Goal: Task Accomplishment & Management: Use online tool/utility

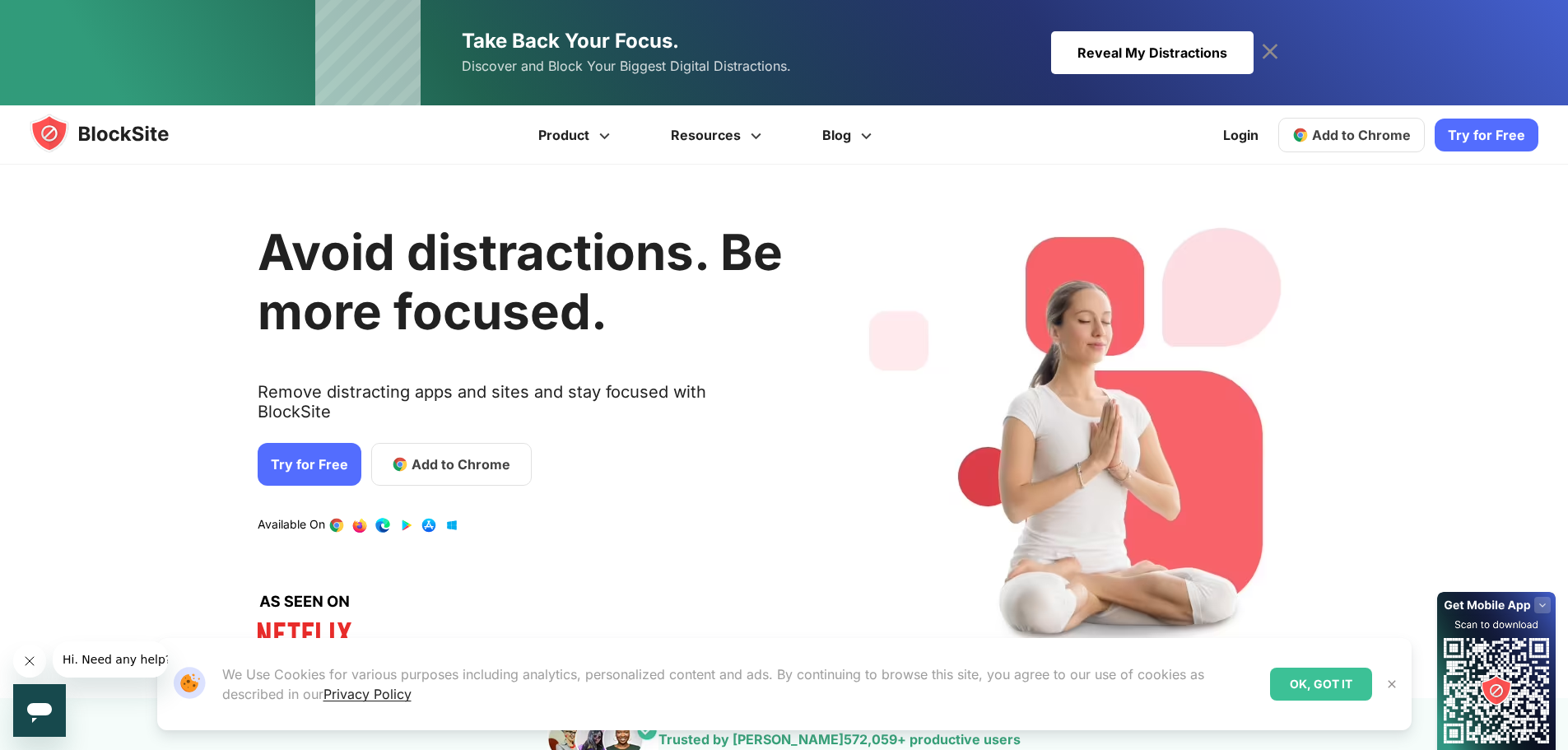
click at [1356, 143] on link "Add to Chrome" at bounding box center [1352, 135] width 147 height 34
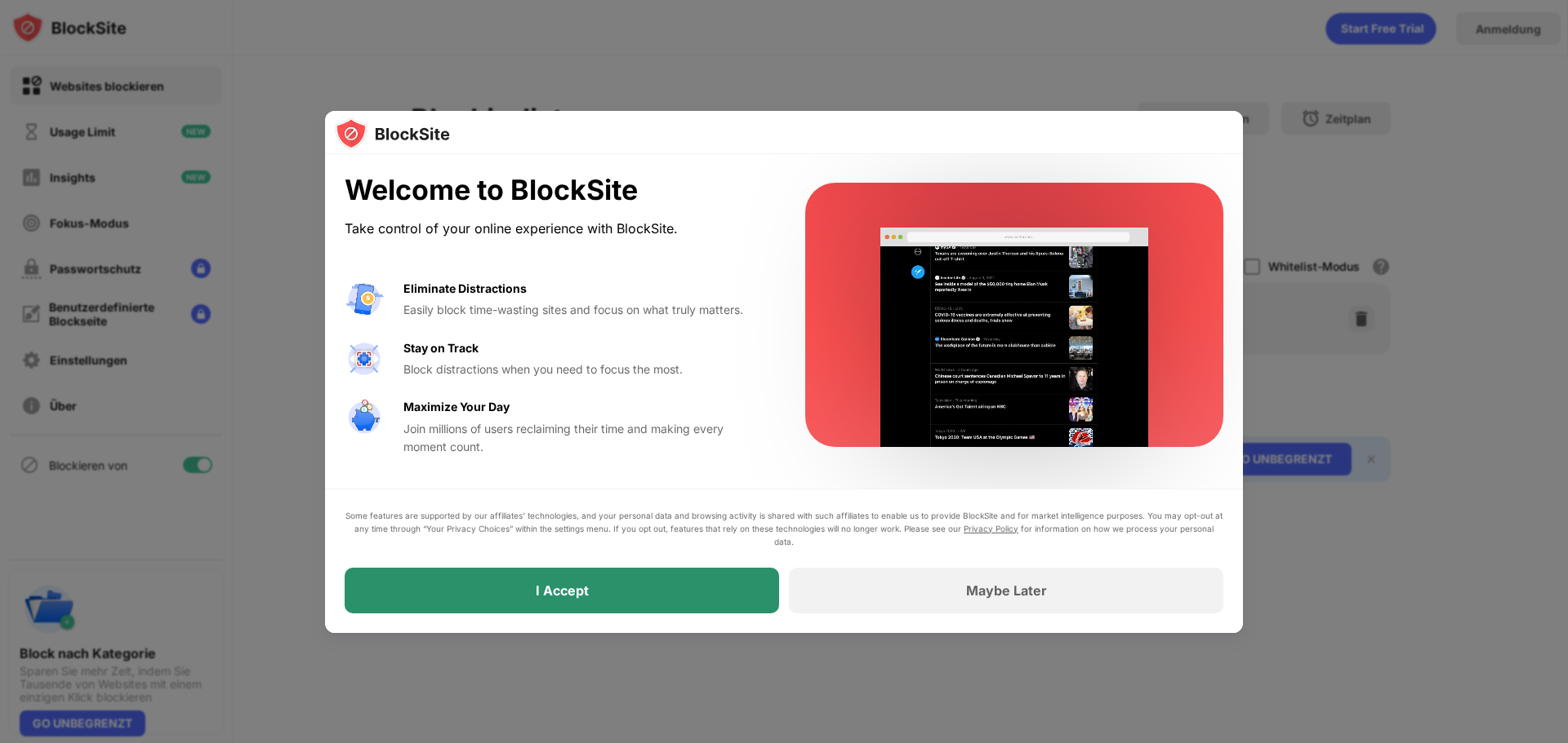
click at [695, 606] on div "I Accept" at bounding box center [561, 591] width 434 height 46
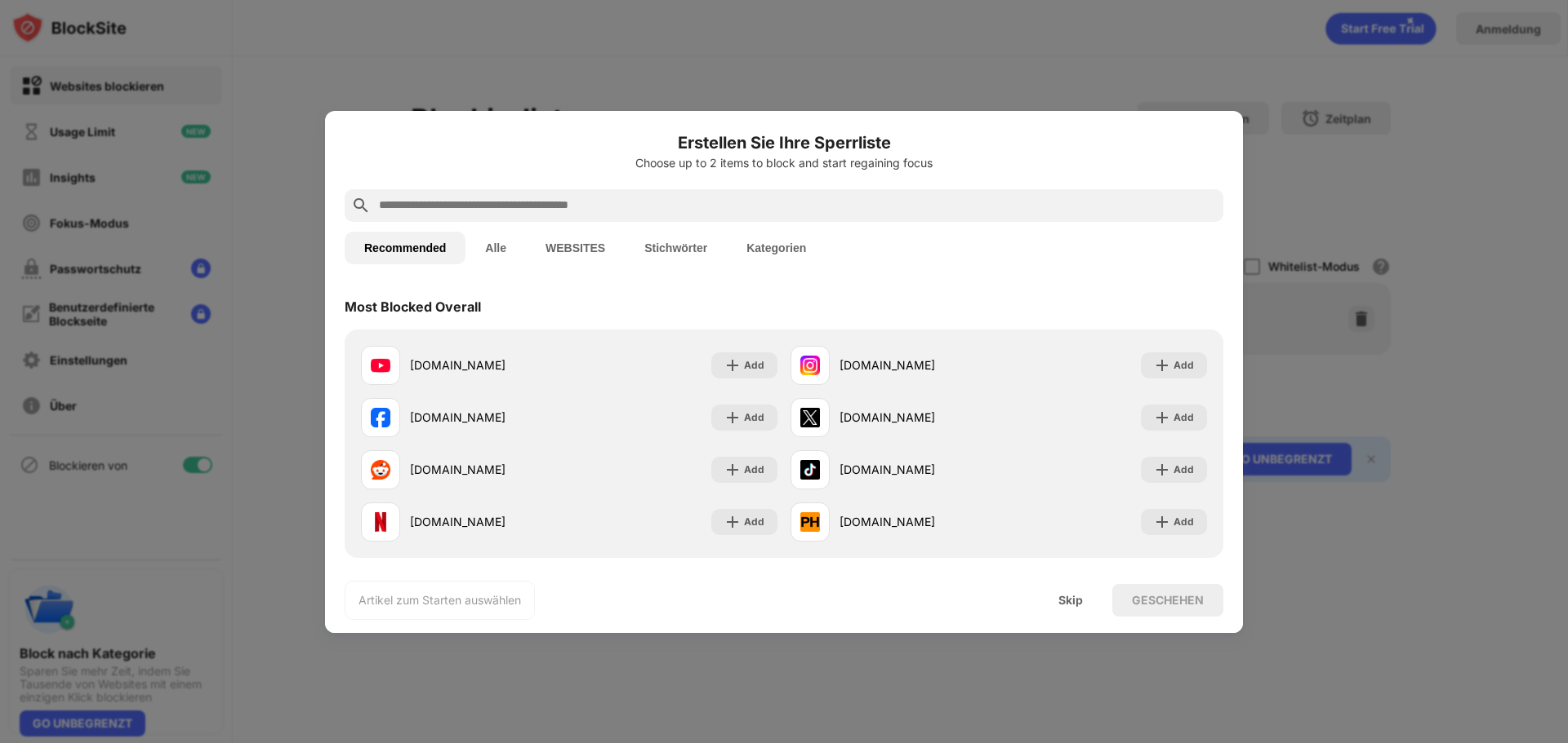
click at [669, 208] on input "text" at bounding box center [796, 205] width 839 height 19
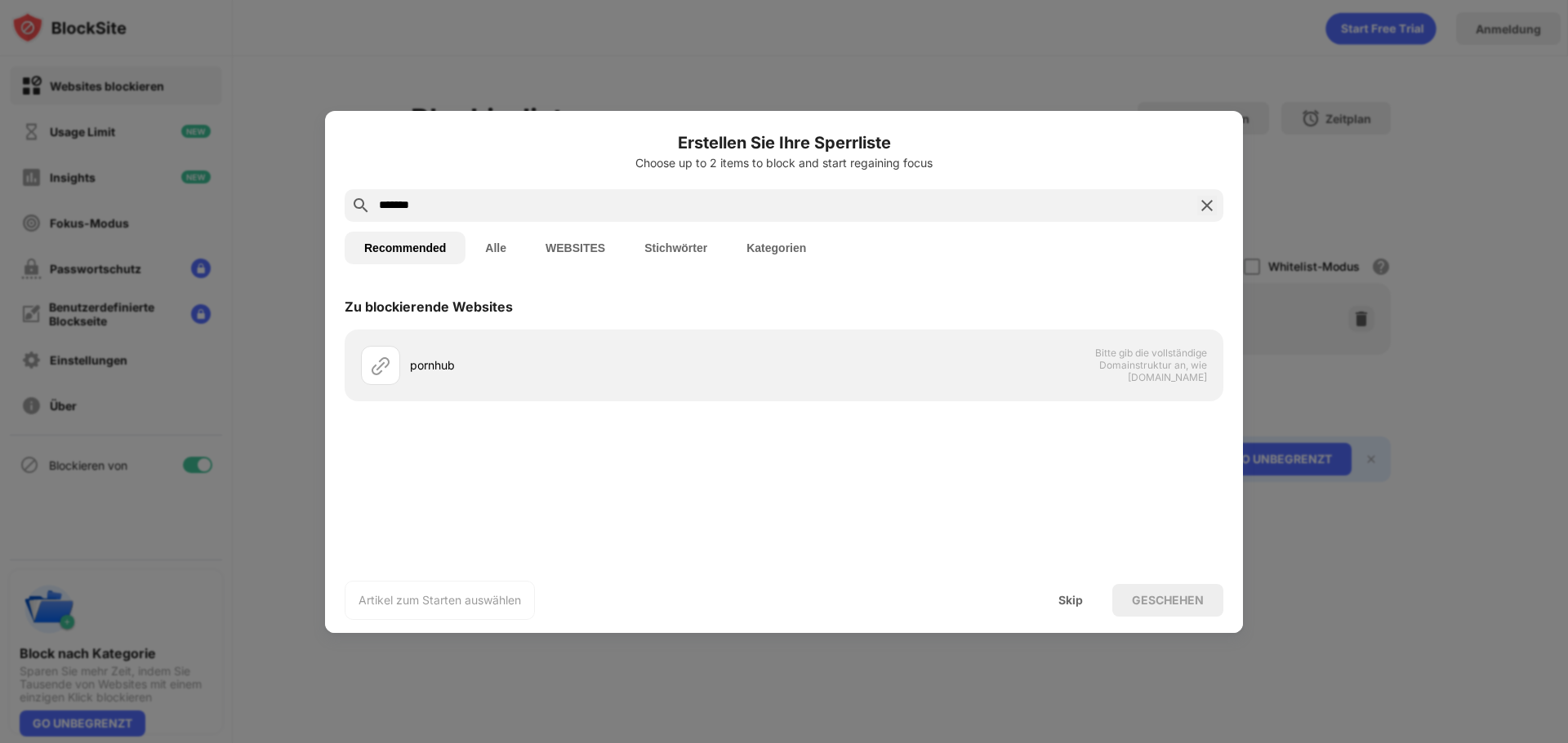
click at [644, 216] on div "*******" at bounding box center [784, 205] width 879 height 32
click at [566, 204] on input "*******" at bounding box center [783, 205] width 813 height 19
click at [462, 211] on input "*******" at bounding box center [783, 205] width 813 height 19
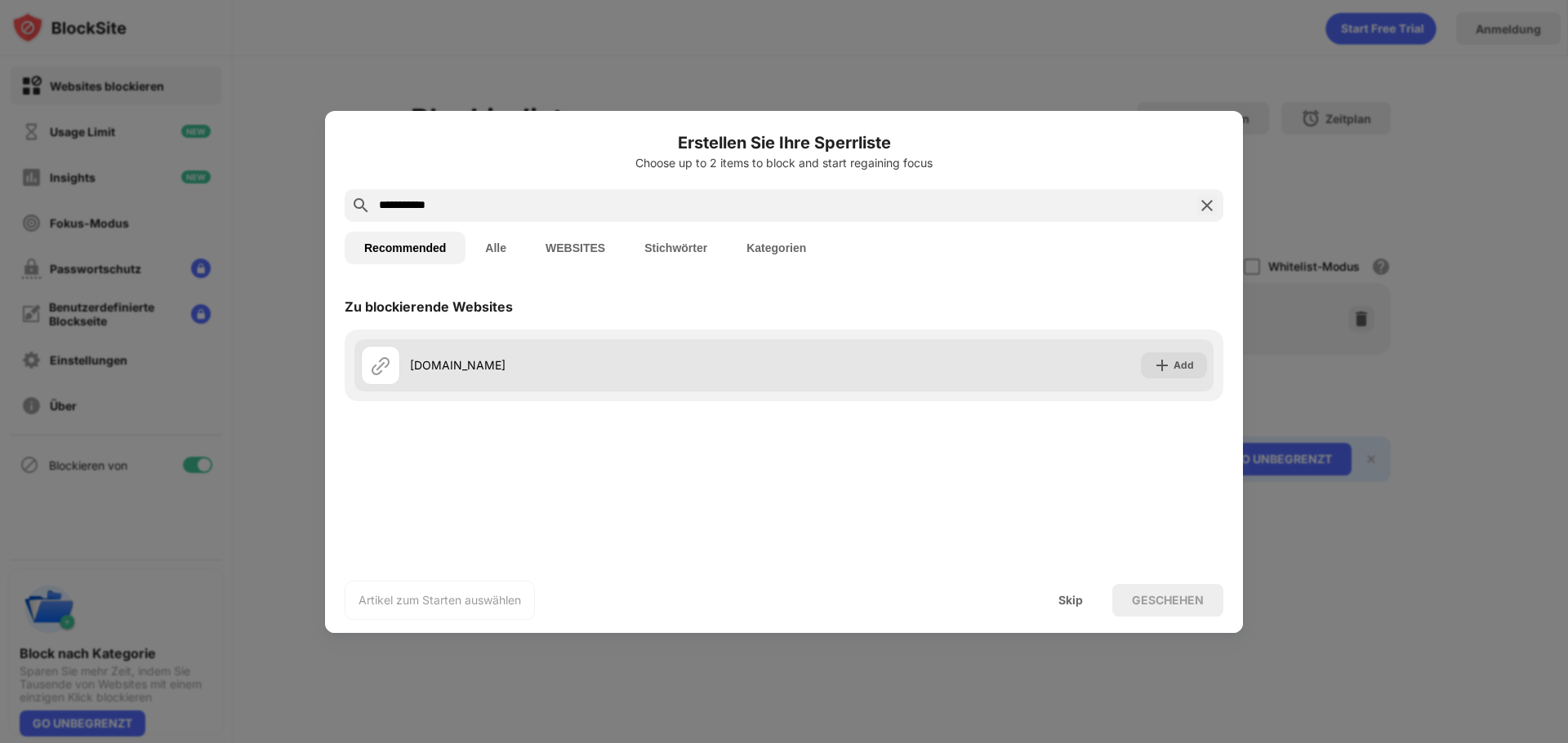
type input "**********"
click at [556, 367] on div "pornhub.com" at bounding box center [597, 365] width 374 height 17
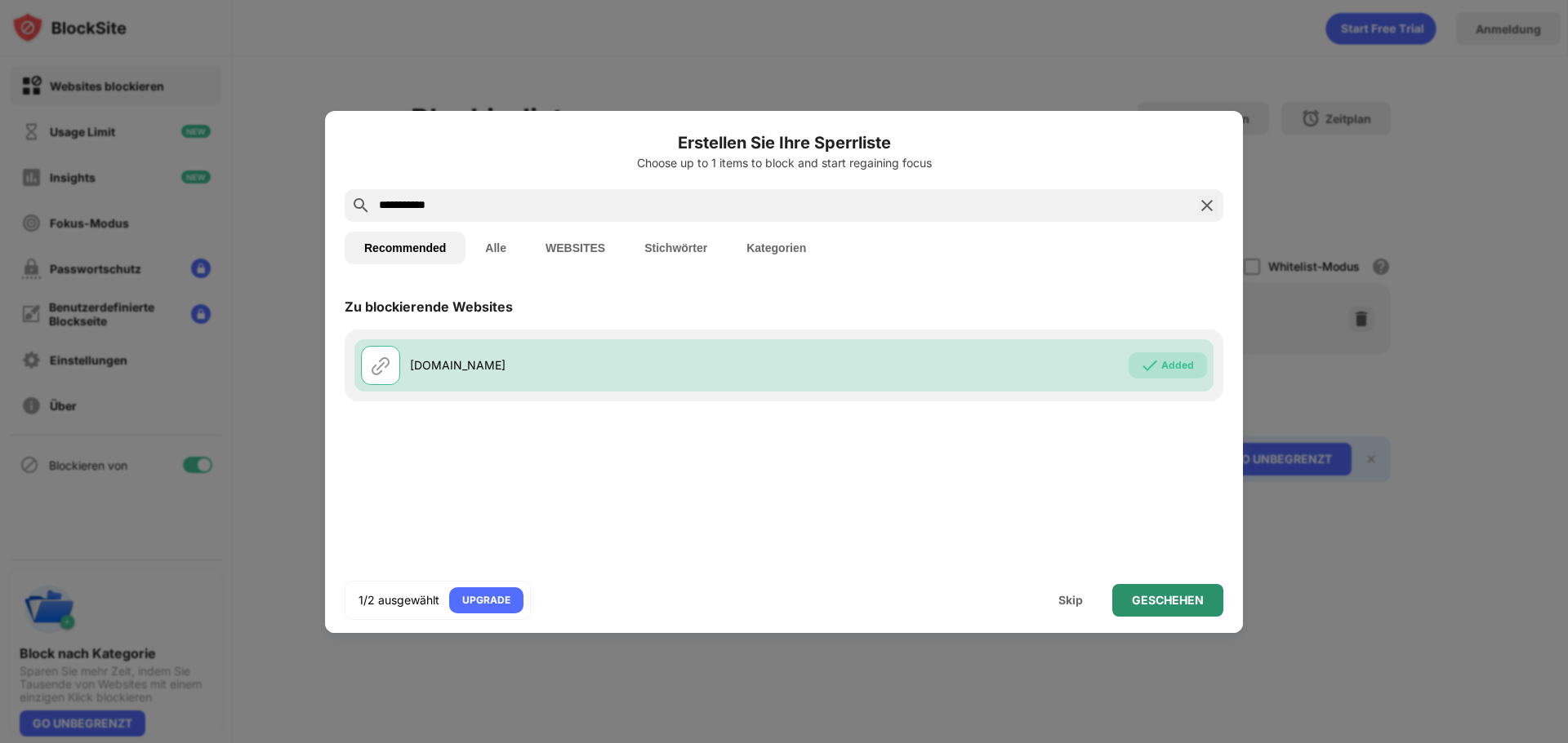
click at [1155, 598] on div "GESCHEHEN" at bounding box center [1167, 600] width 72 height 13
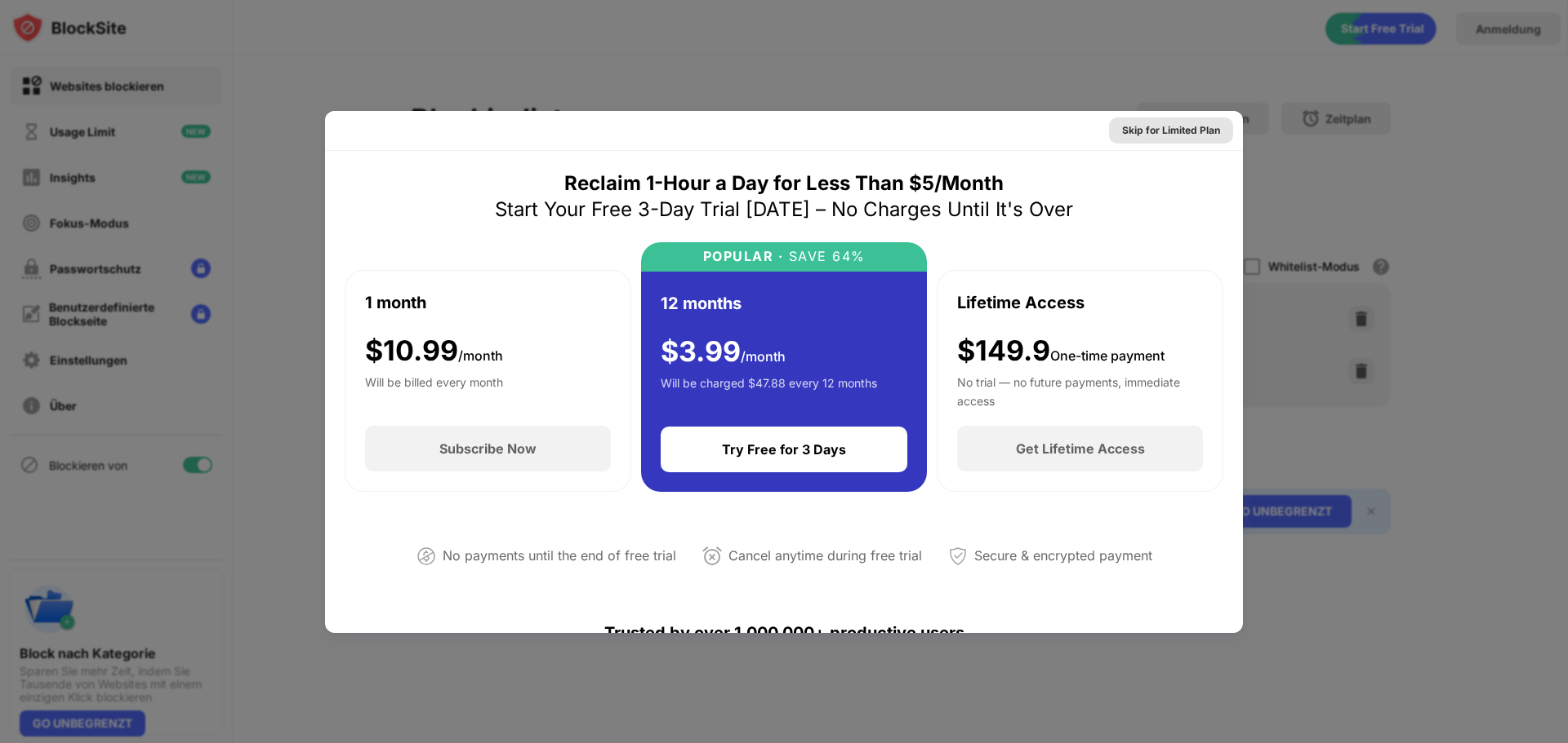
click at [1144, 131] on div "Skip for Limited Plan" at bounding box center [1171, 131] width 98 height 17
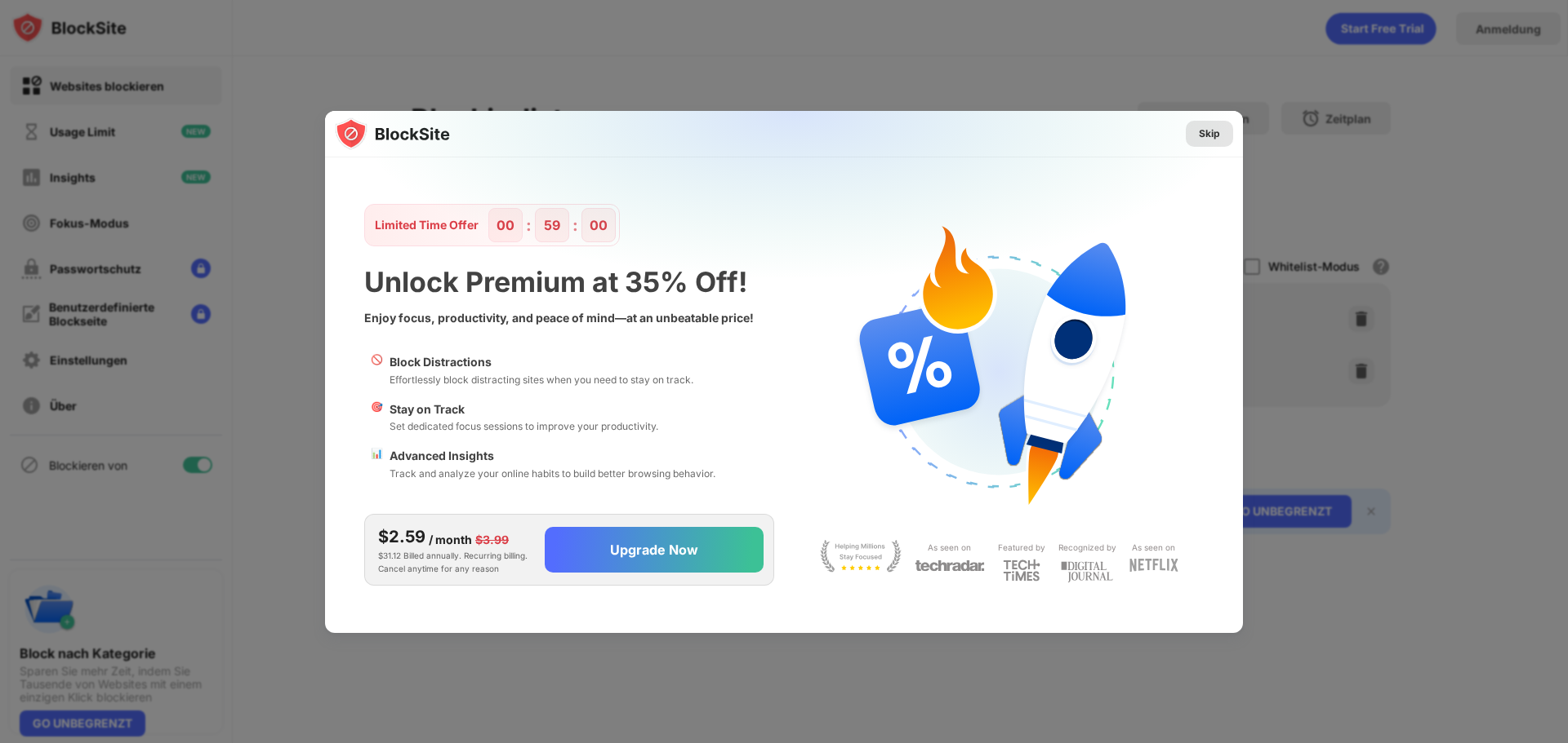
click at [1210, 130] on div "Skip" at bounding box center [1209, 134] width 21 height 17
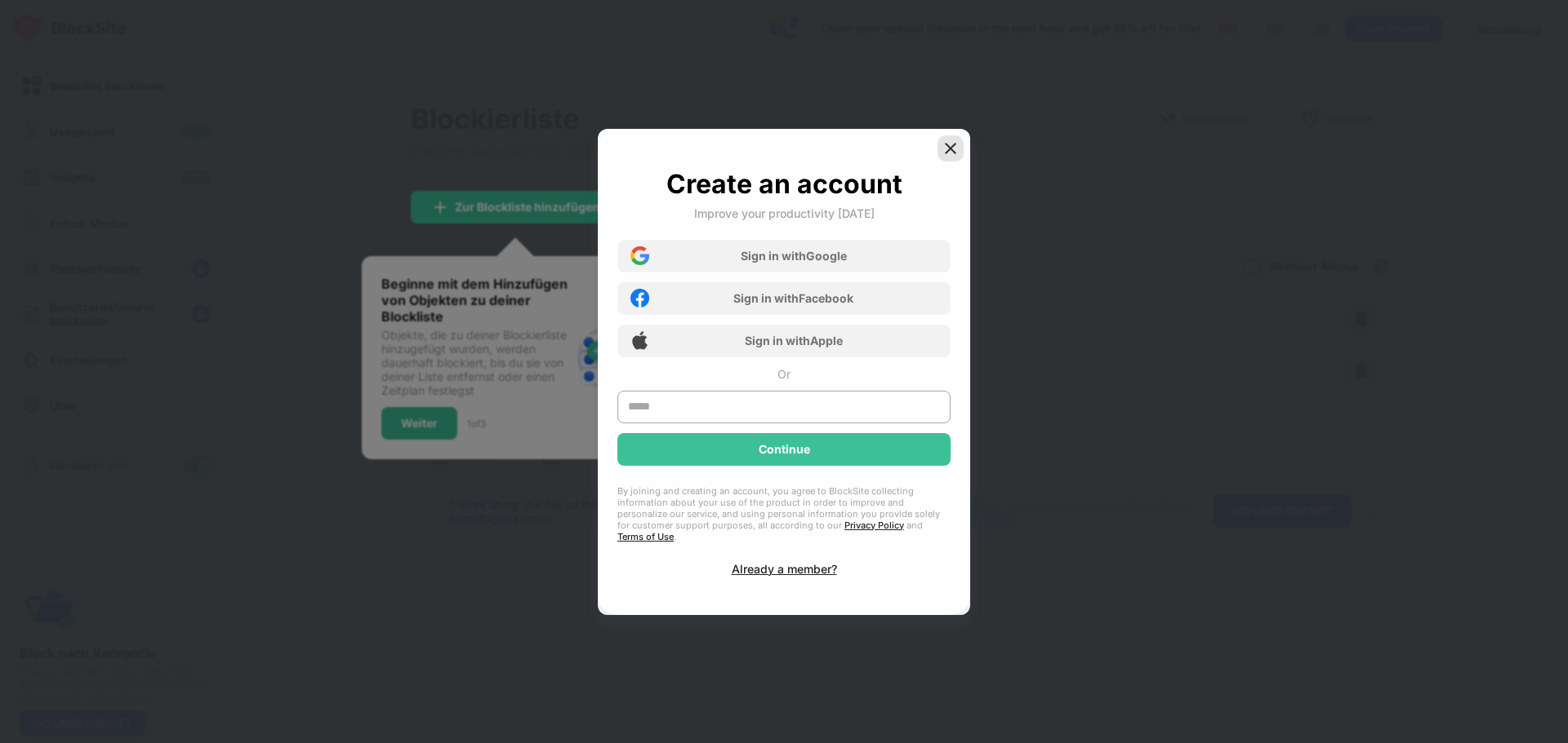
click at [951, 143] on div at bounding box center [950, 148] width 26 height 26
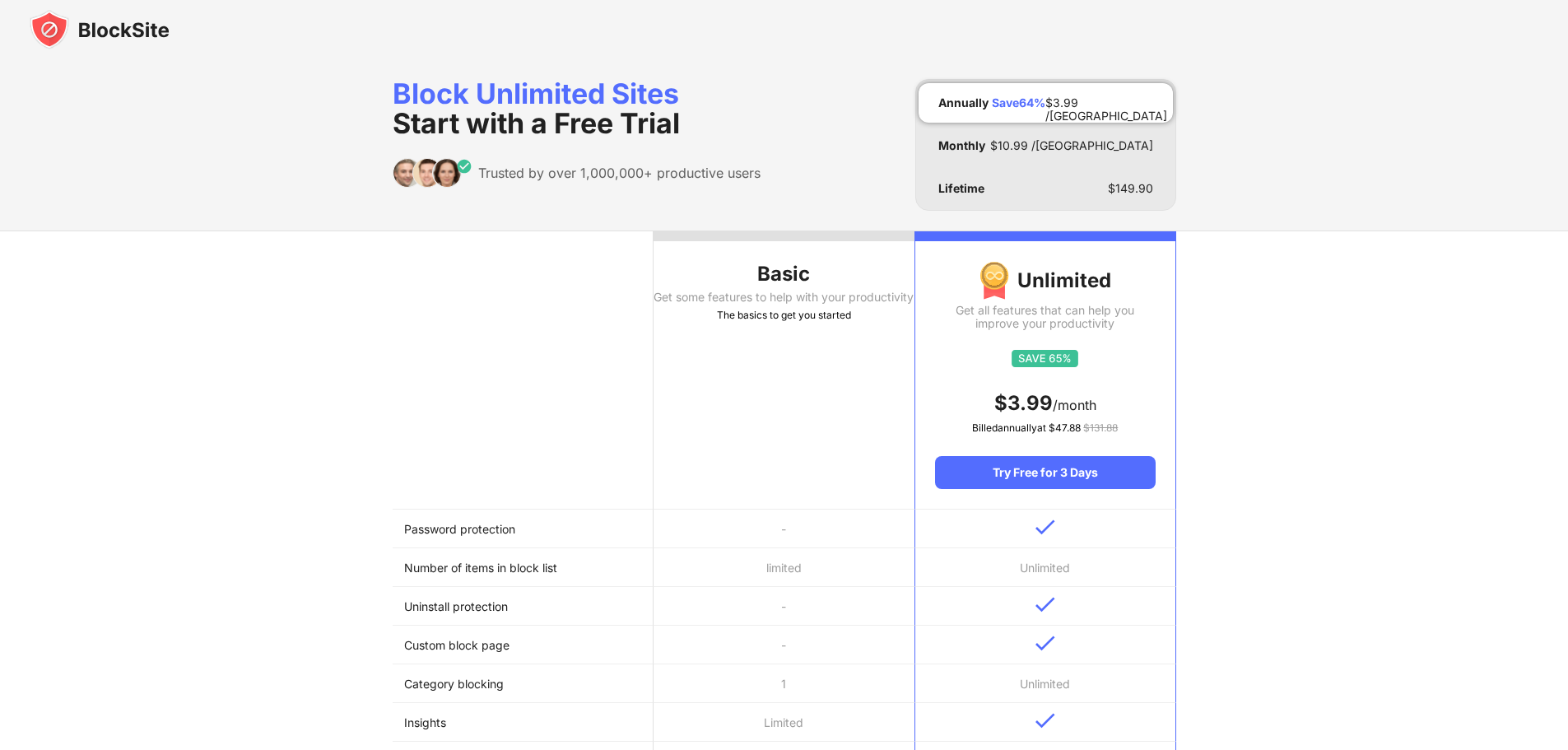
click at [77, 35] on img at bounding box center [99, 30] width 140 height 40
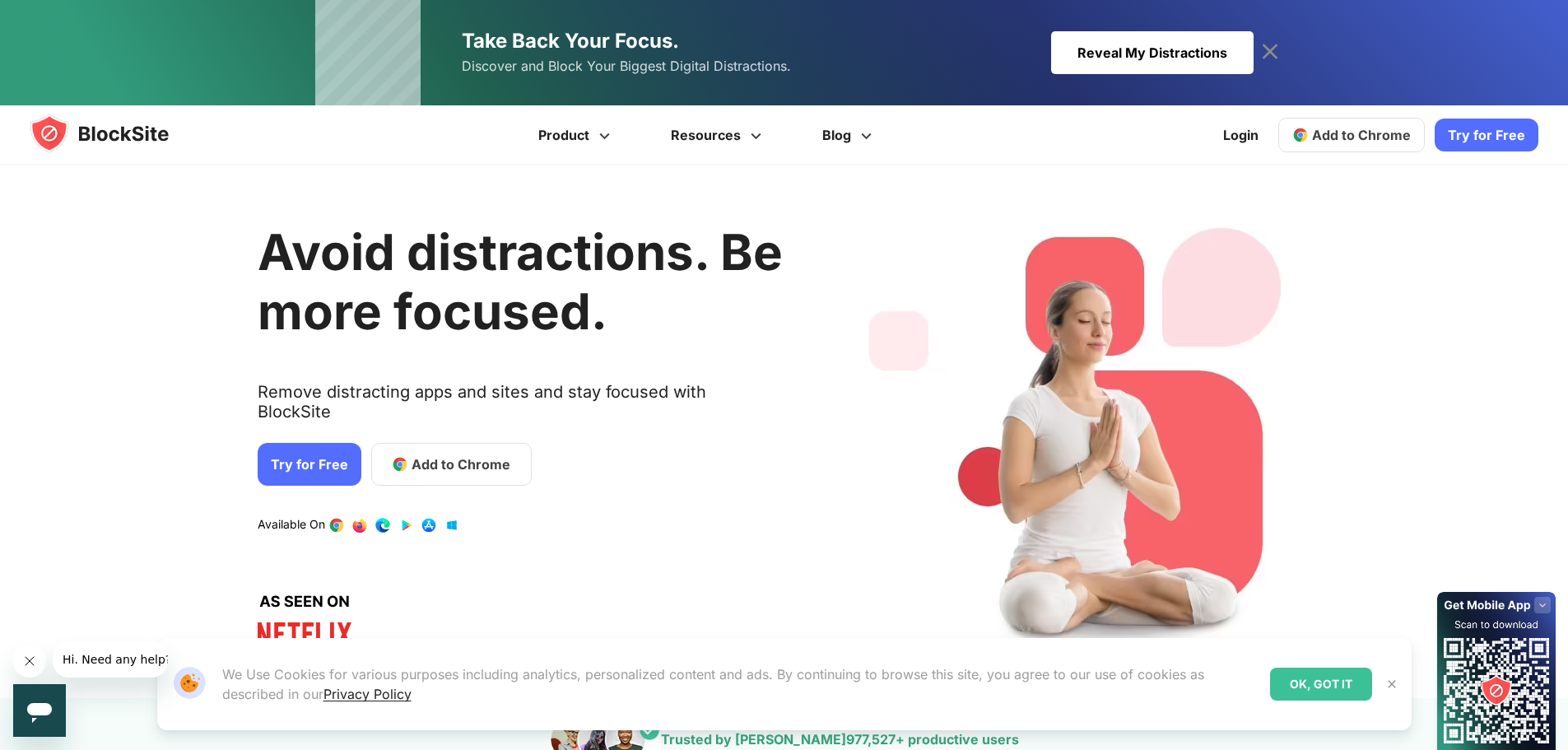
click at [1260, 41] on icon at bounding box center [1270, 52] width 26 height 26
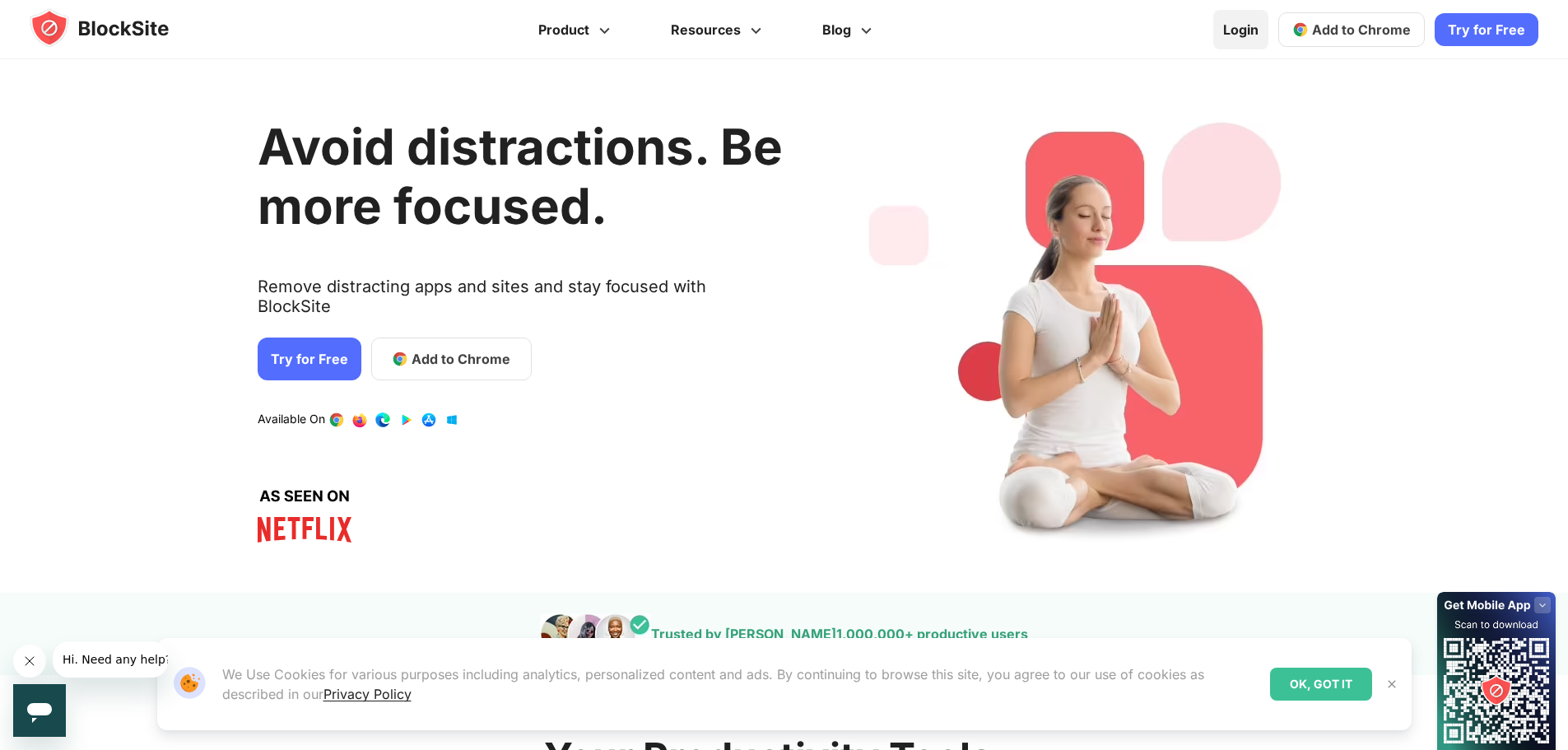
click at [1254, 24] on link "Login" at bounding box center [1240, 30] width 55 height 40
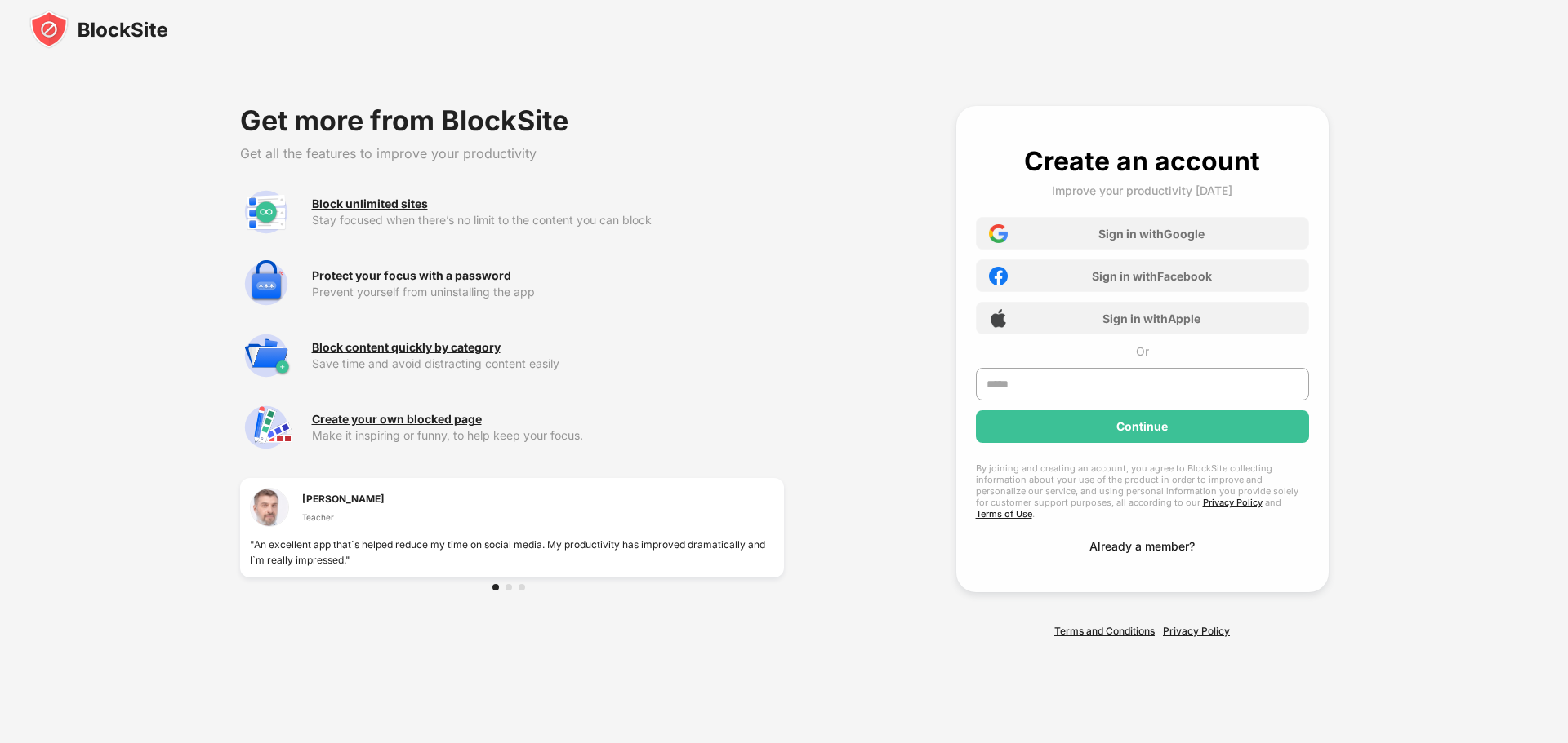
click at [1176, 540] on div "Already a member?" at bounding box center [1141, 546] width 105 height 14
click at [1108, 247] on div "Sign in with Google" at bounding box center [1142, 233] width 333 height 32
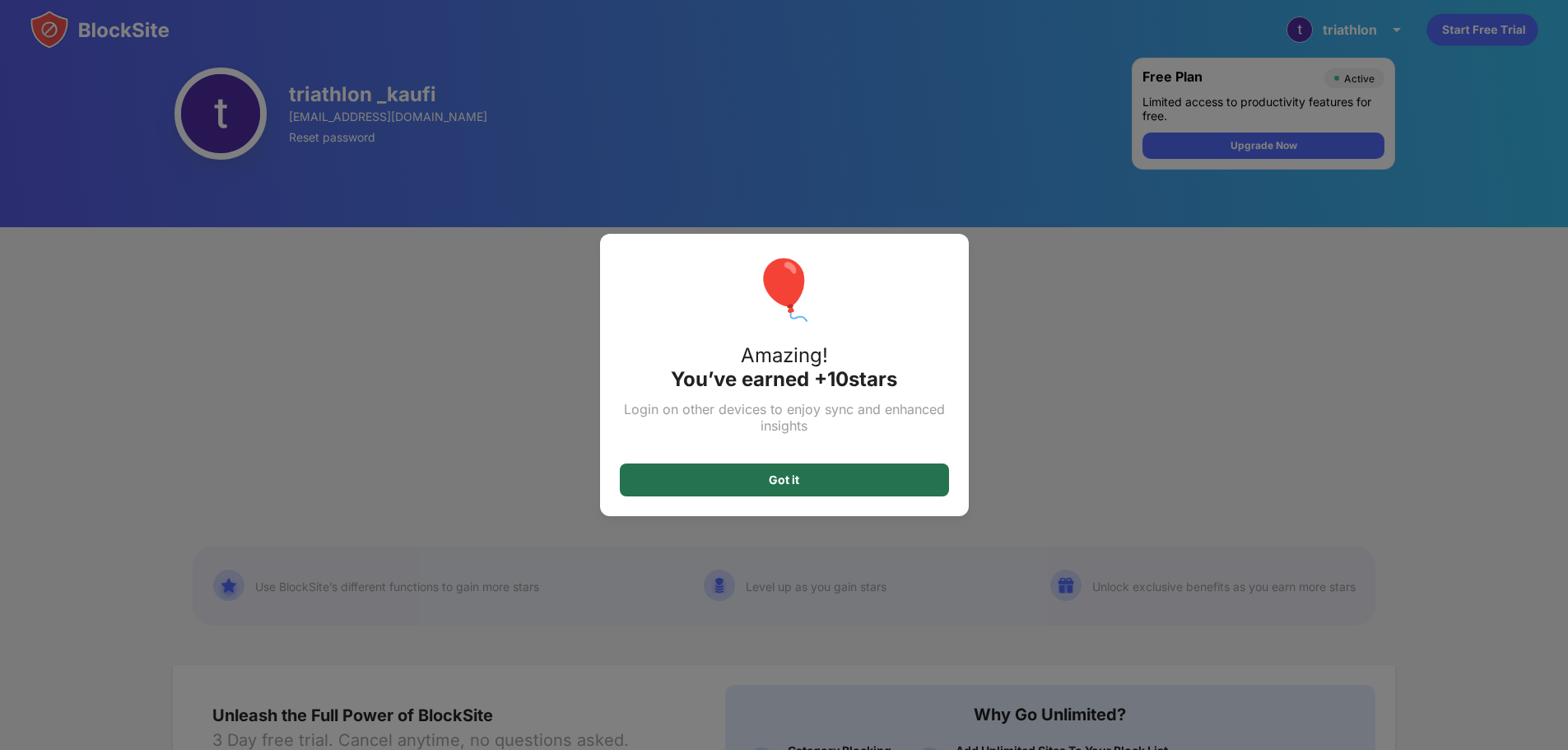
click at [849, 481] on div "Got it" at bounding box center [784, 480] width 329 height 33
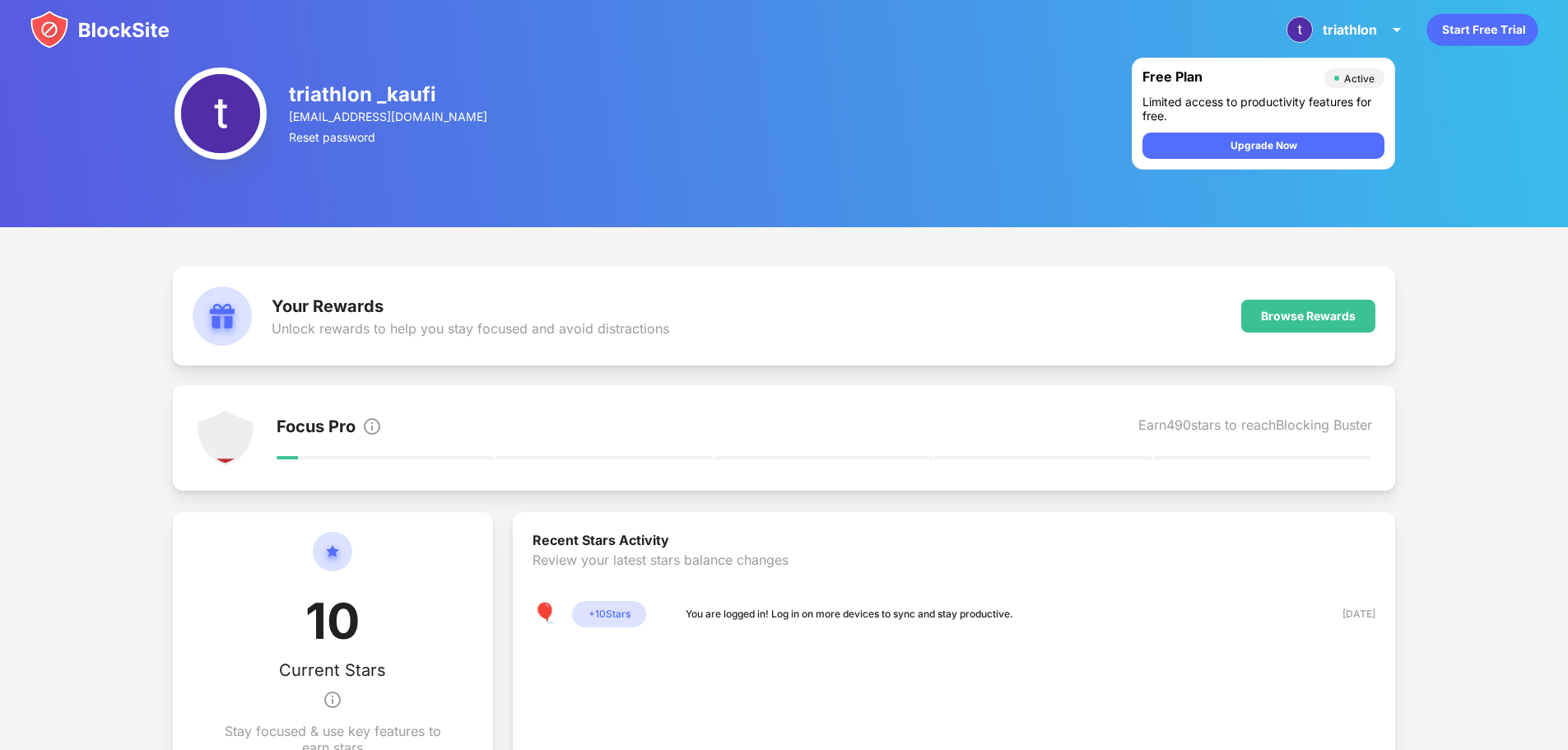
click at [1446, 32] on icon "animation" at bounding box center [1483, 30] width 111 height 33
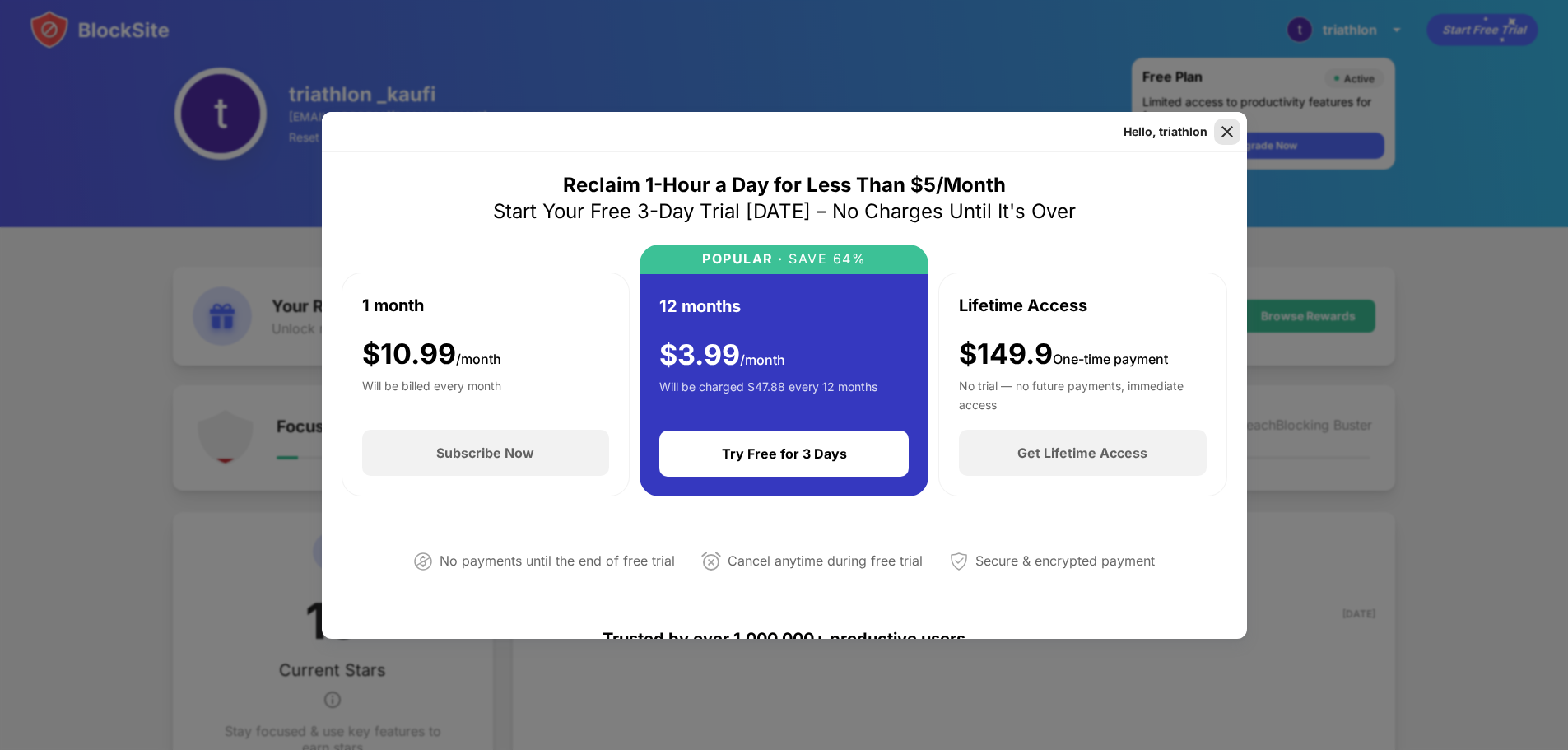
click at [1234, 125] on img at bounding box center [1227, 132] width 17 height 17
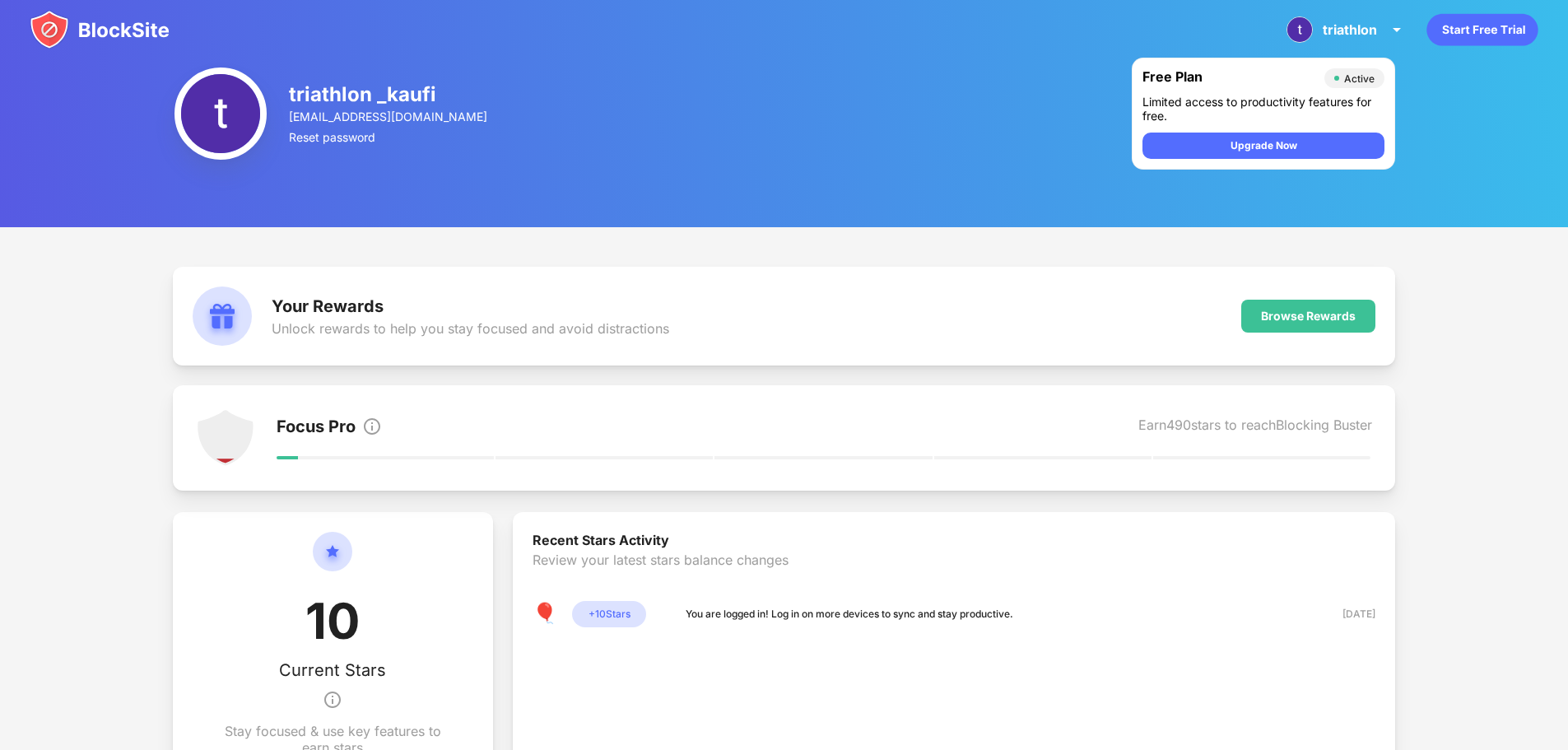
click at [1012, 361] on div "Your Rewards Unlock rewards to help you stay focused and avoid distractions Bro…" at bounding box center [784, 316] width 1223 height 99
drag, startPoint x: 941, startPoint y: 310, endPoint x: 1081, endPoint y: 310, distance: 140.0
click at [998, 310] on div "Your Rewards Unlock rewards to help you stay focused and avoid distractions Bro…" at bounding box center [784, 316] width 1223 height 99
click at [1280, 307] on div "Browse Rewards" at bounding box center [1308, 316] width 134 height 33
click at [1226, 104] on div "Limited access to productivity features for free." at bounding box center [1263, 109] width 242 height 28
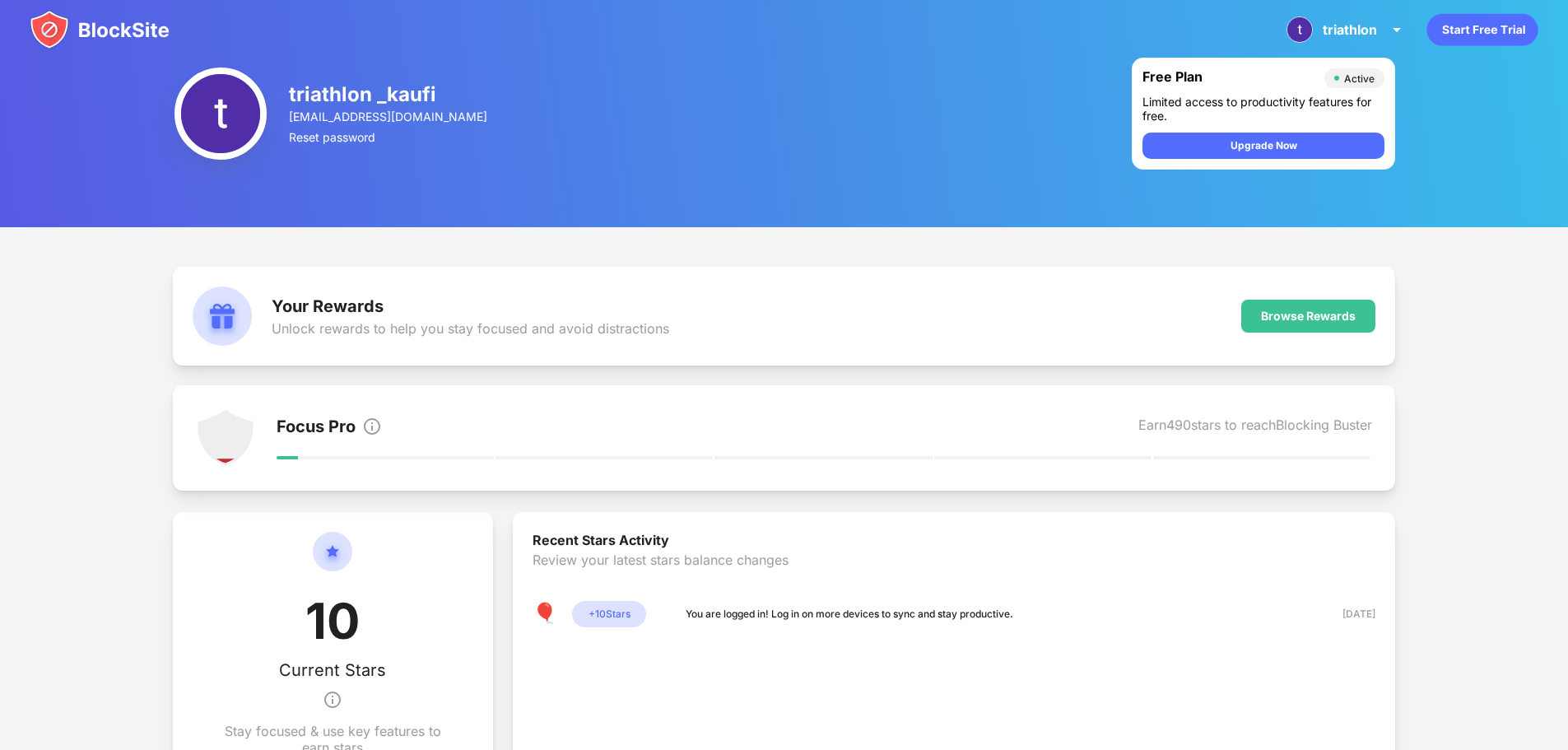
click at [1154, 81] on div "Free Plan" at bounding box center [1229, 78] width 174 height 20
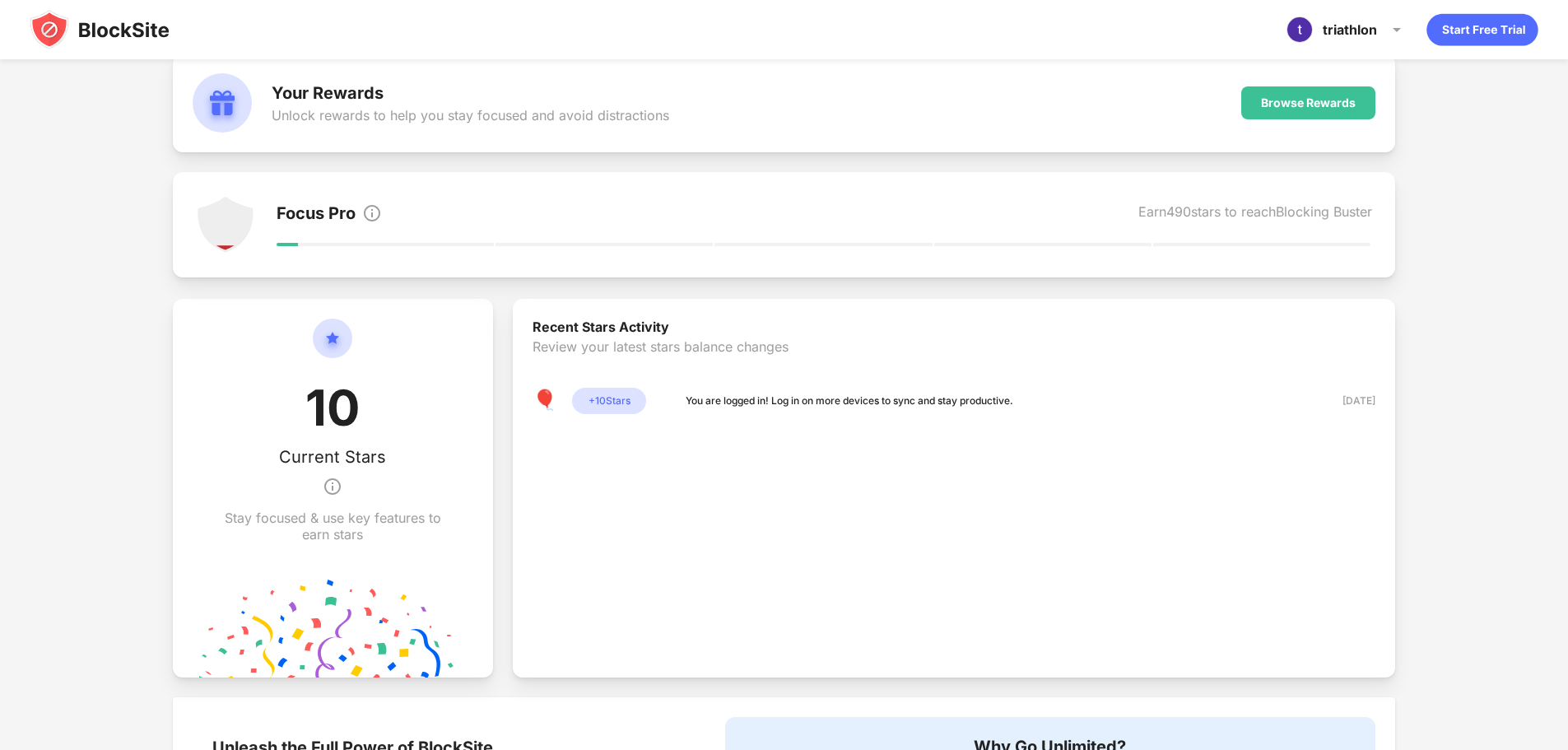
scroll to position [164, 0]
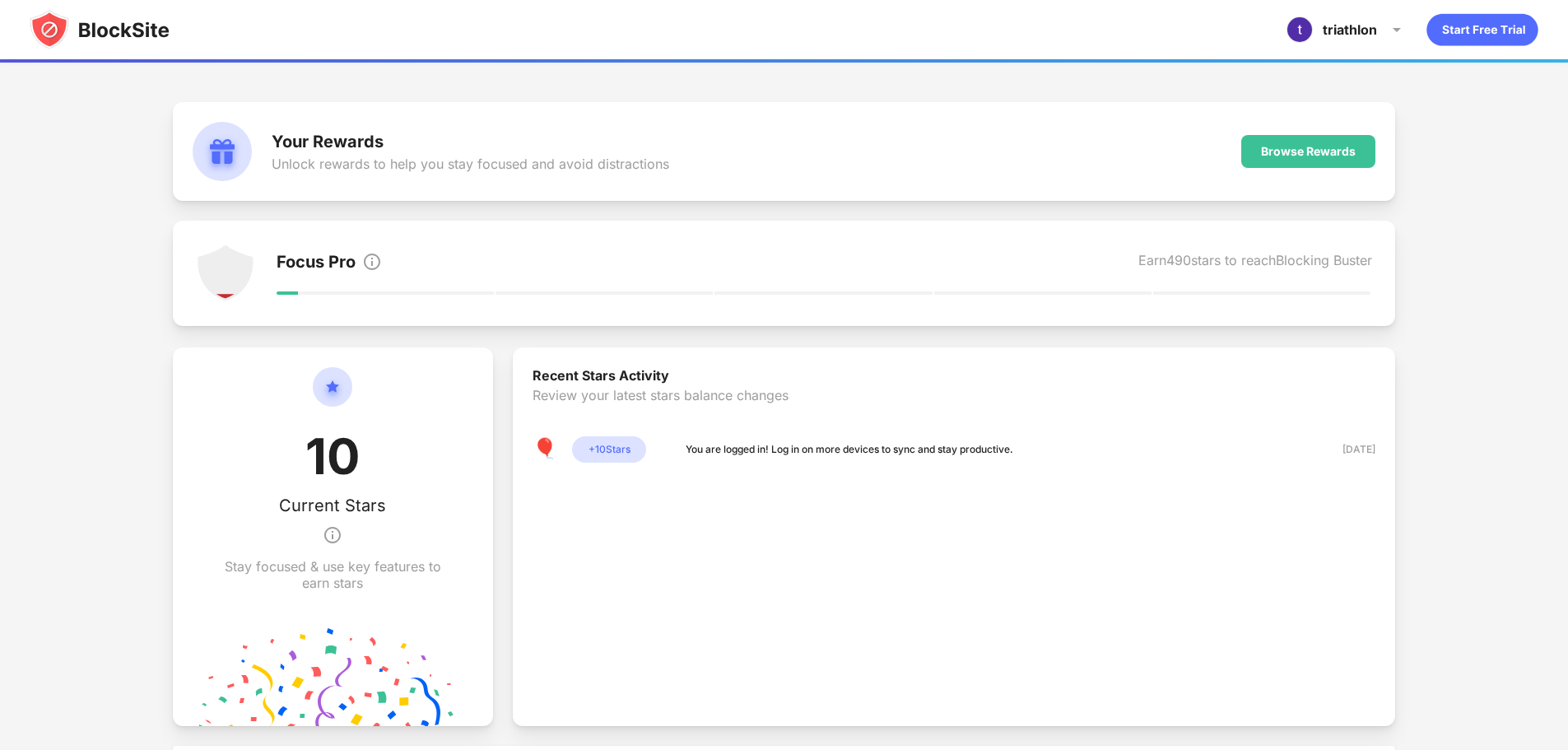
click at [279, 257] on div "Focus Pro" at bounding box center [316, 263] width 79 height 23
click at [307, 149] on div "Your Rewards" at bounding box center [470, 141] width 398 height 20
click at [1291, 140] on div "Browse Rewards" at bounding box center [1308, 151] width 134 height 33
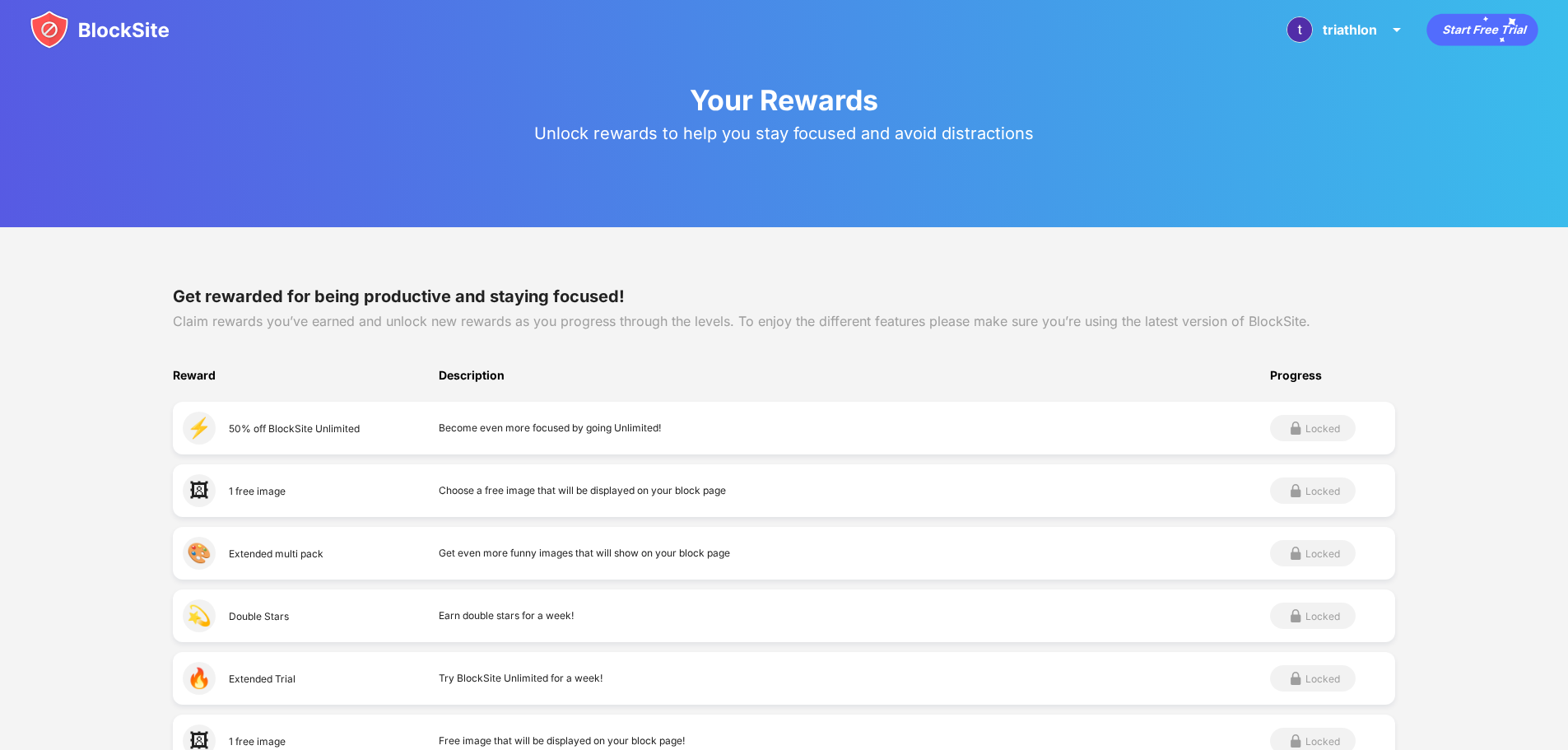
click at [114, 17] on img at bounding box center [99, 30] width 140 height 40
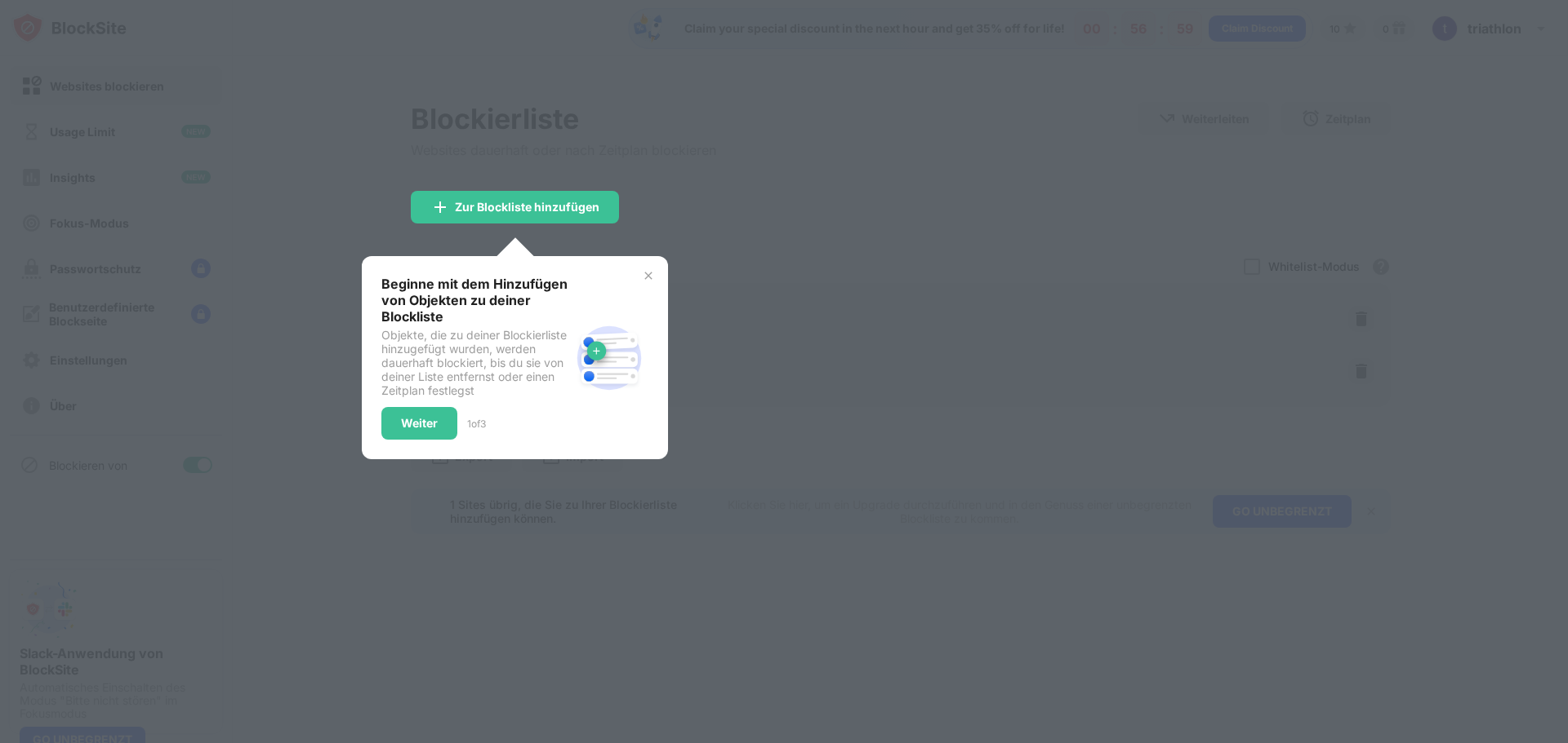
click at [642, 269] on img at bounding box center [649, 275] width 13 height 13
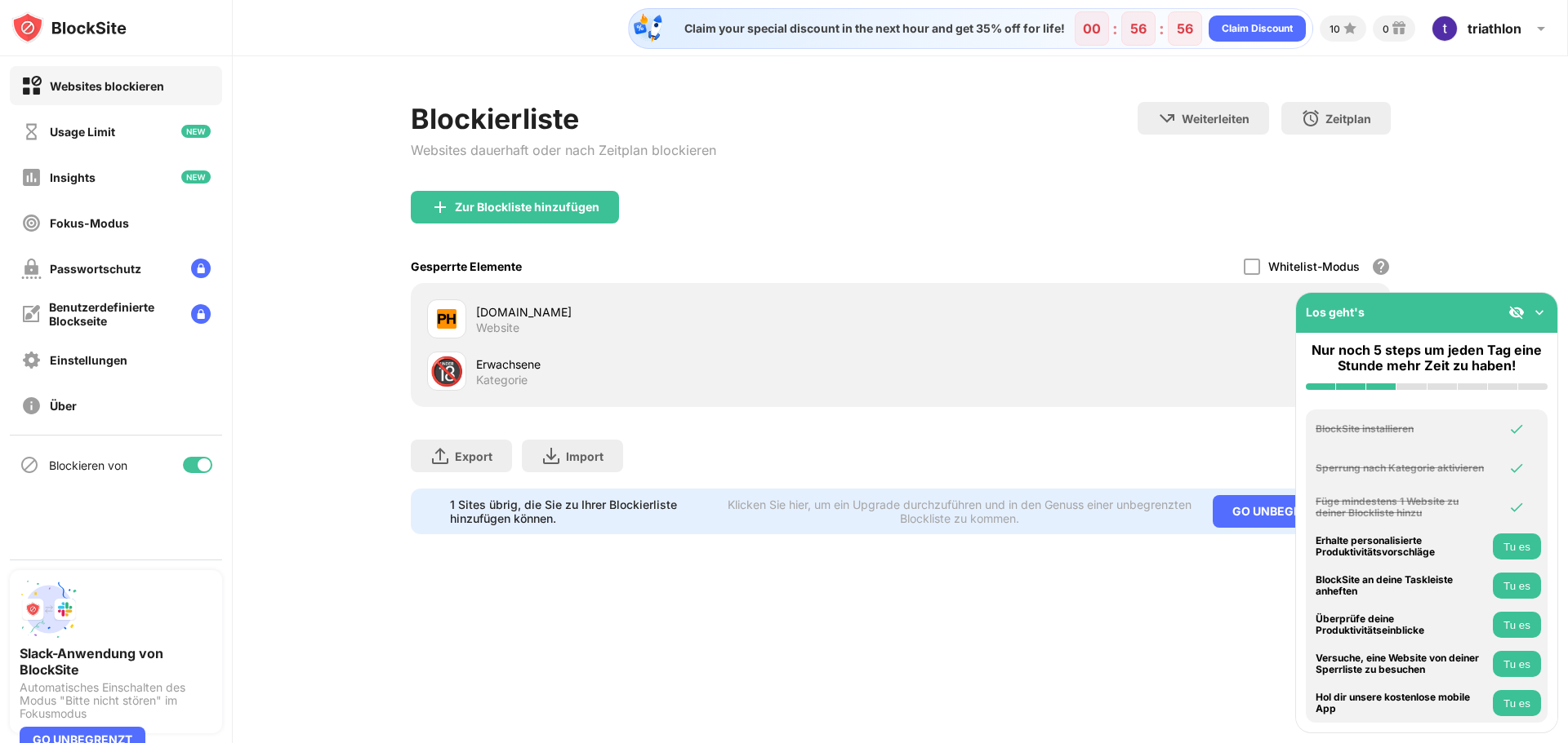
click at [1539, 308] on img at bounding box center [1539, 313] width 17 height 17
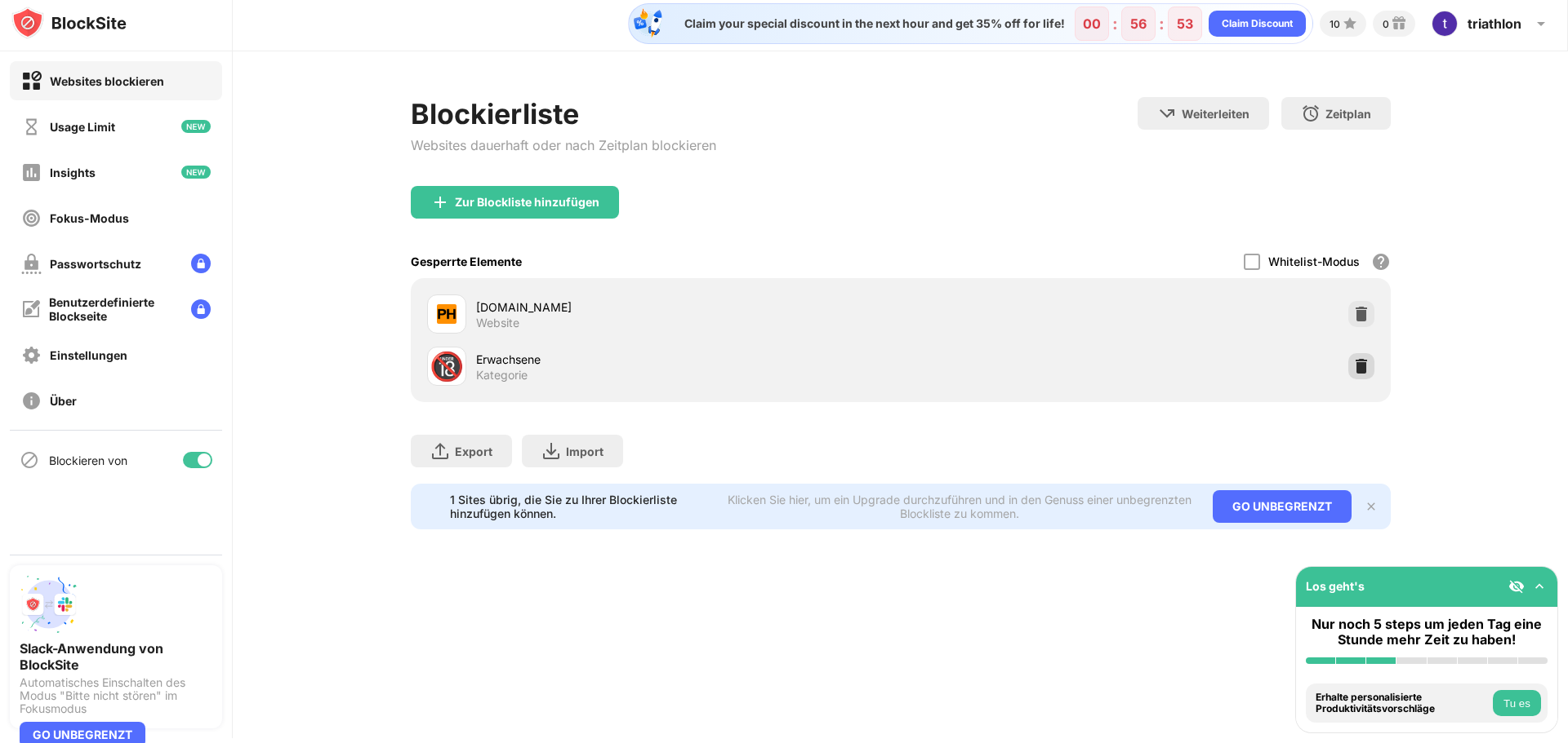
scroll to position [10, 0]
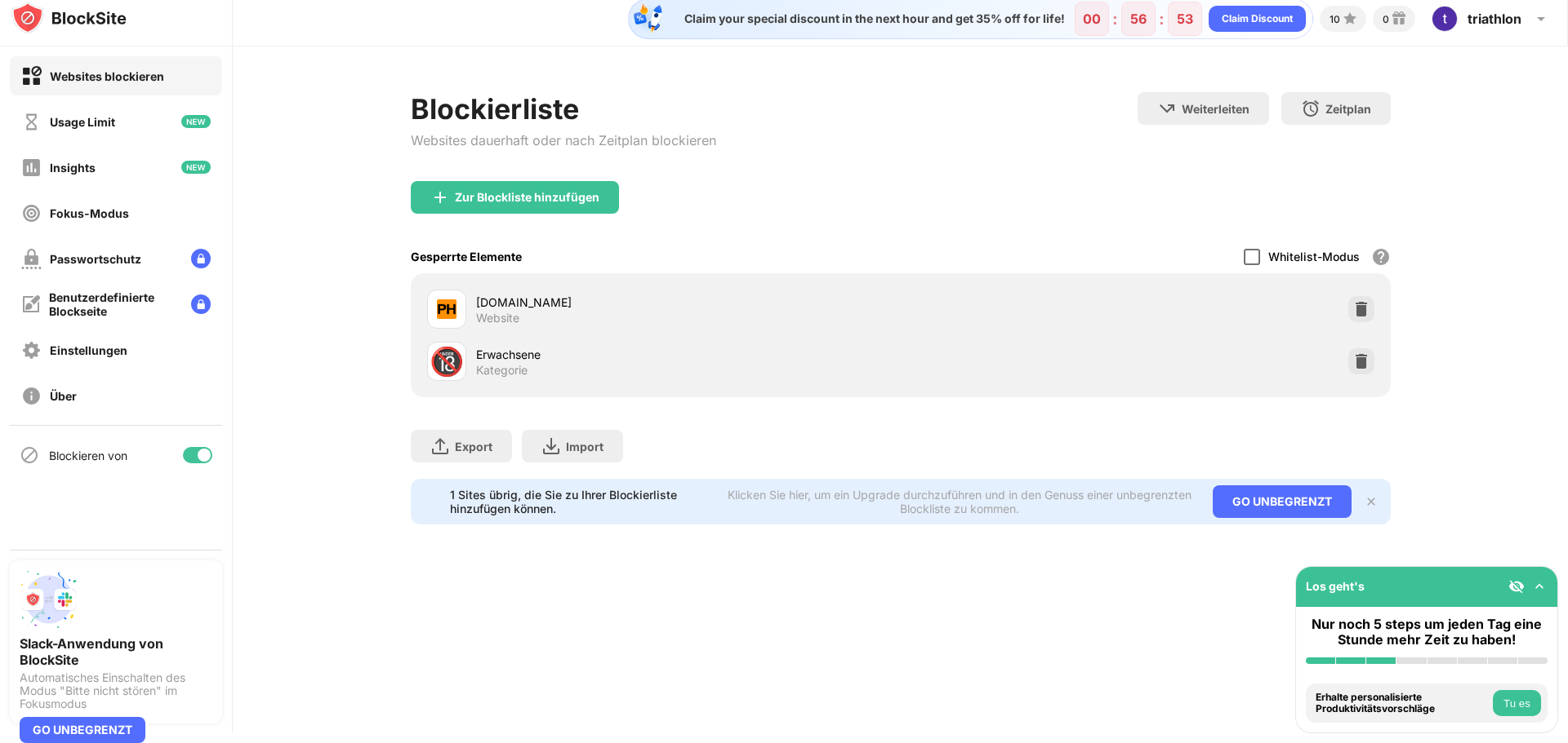
click at [1248, 261] on div at bounding box center [1252, 257] width 17 height 17
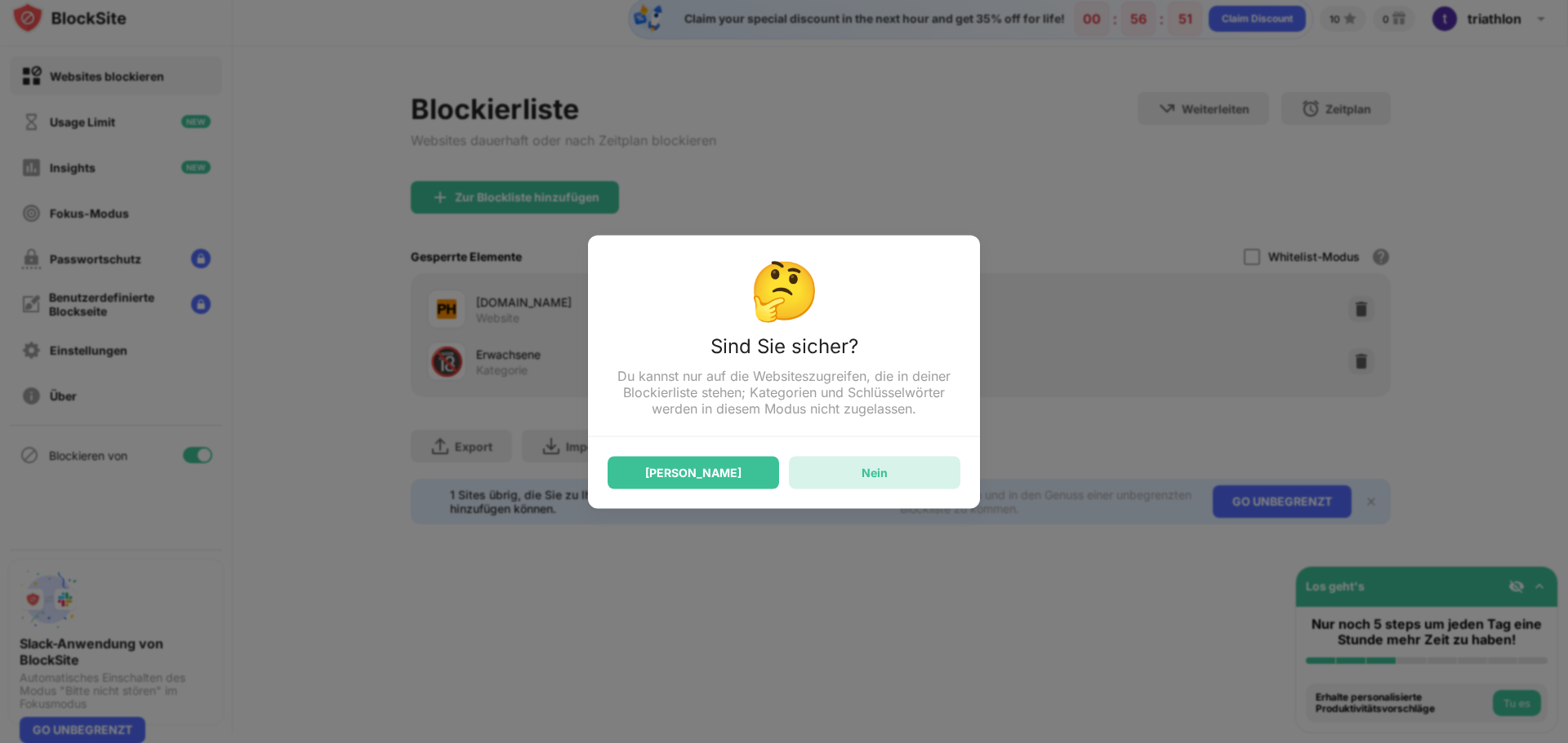
click at [806, 484] on div "Nein" at bounding box center [874, 471] width 171 height 32
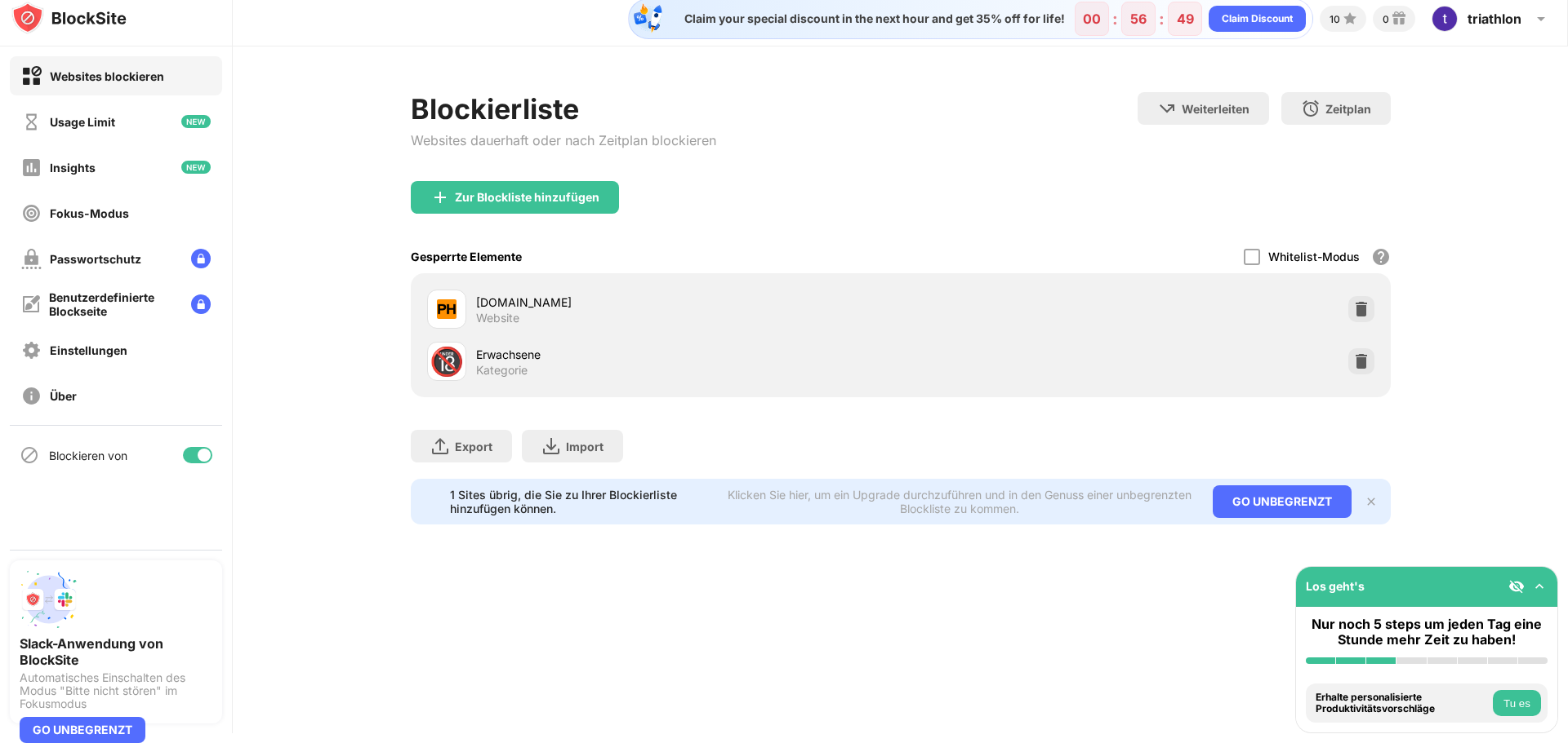
click at [1364, 501] on img at bounding box center [1371, 502] width 13 height 13
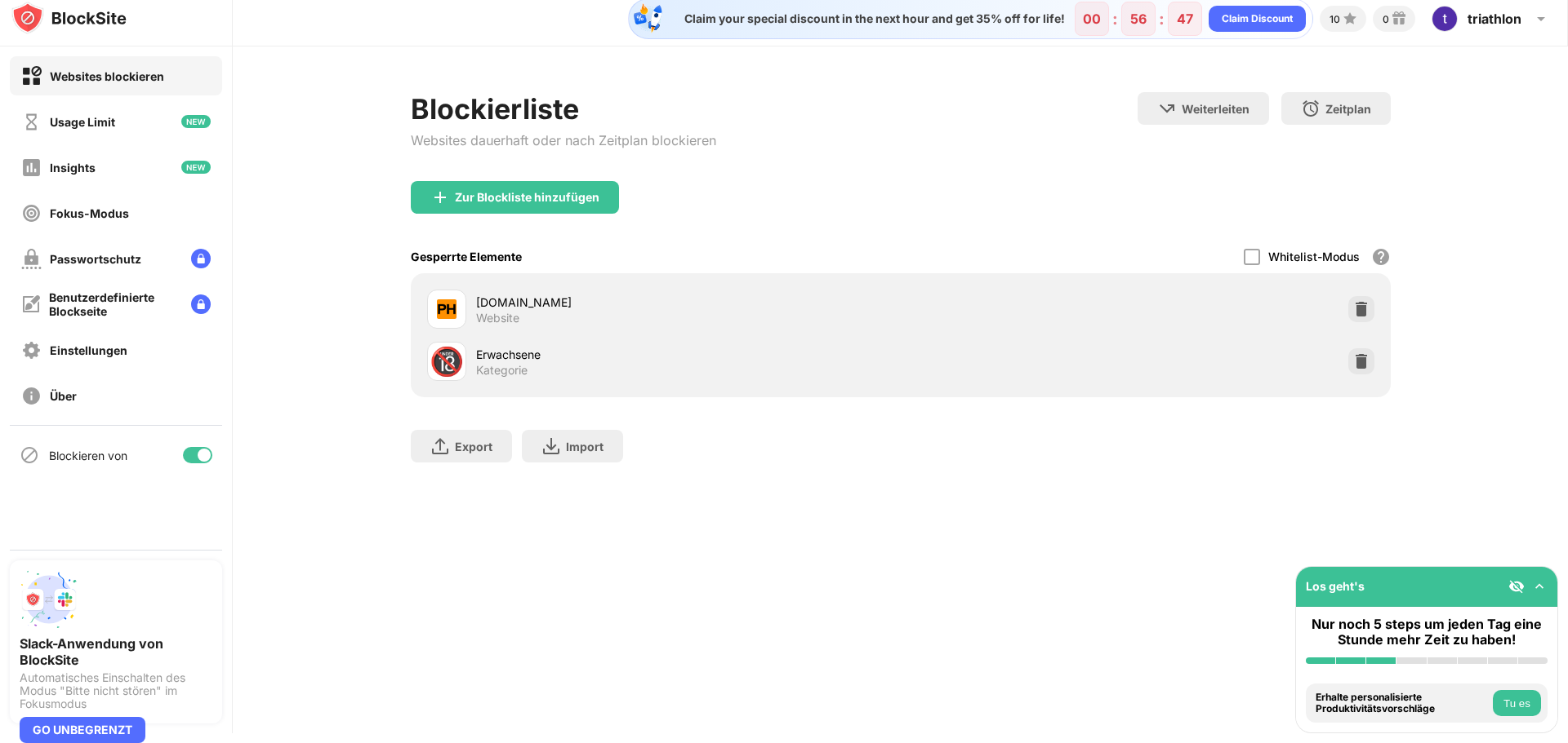
scroll to position [0, 0]
